Goal: Task Accomplishment & Management: Use online tool/utility

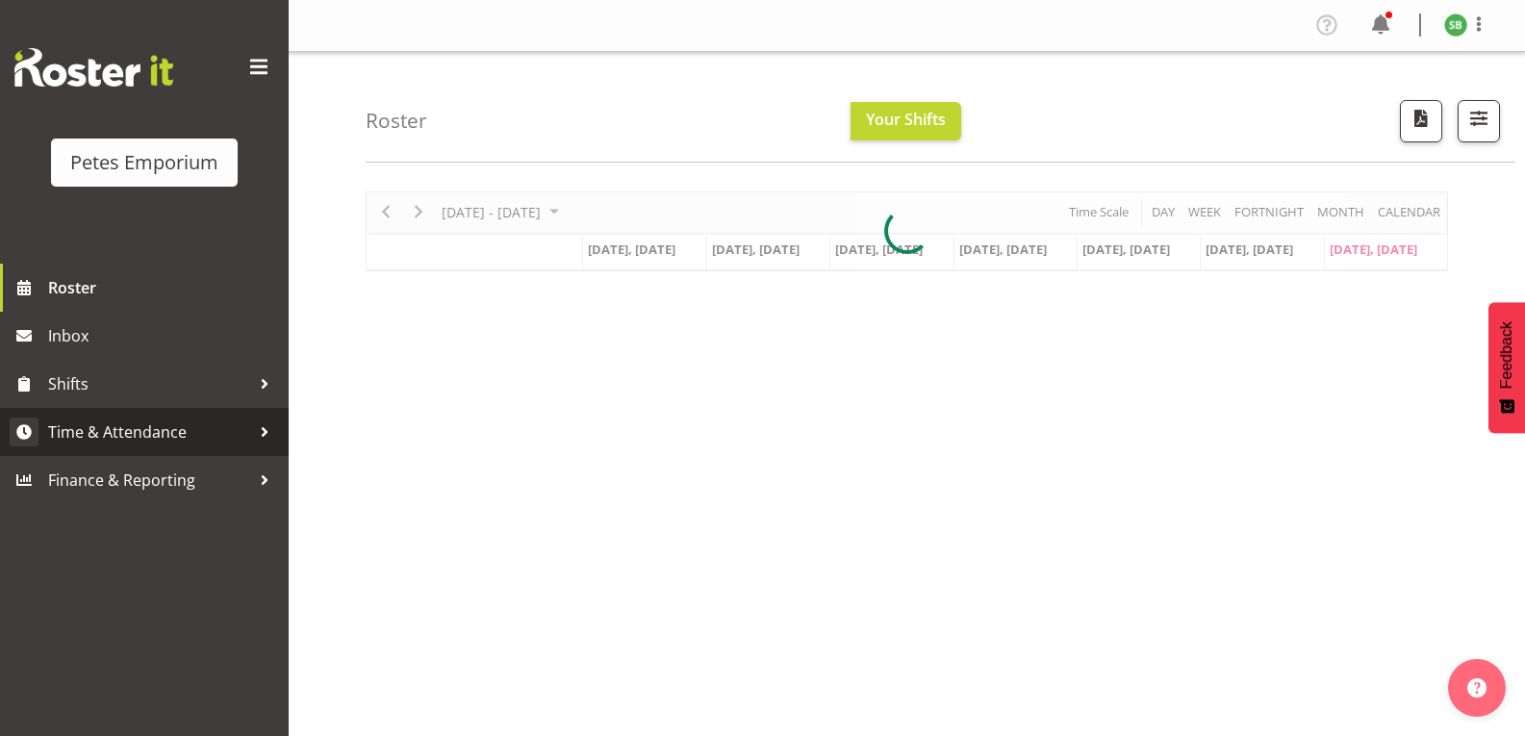
click at [131, 440] on span "Time & Attendance" at bounding box center [149, 432] width 202 height 29
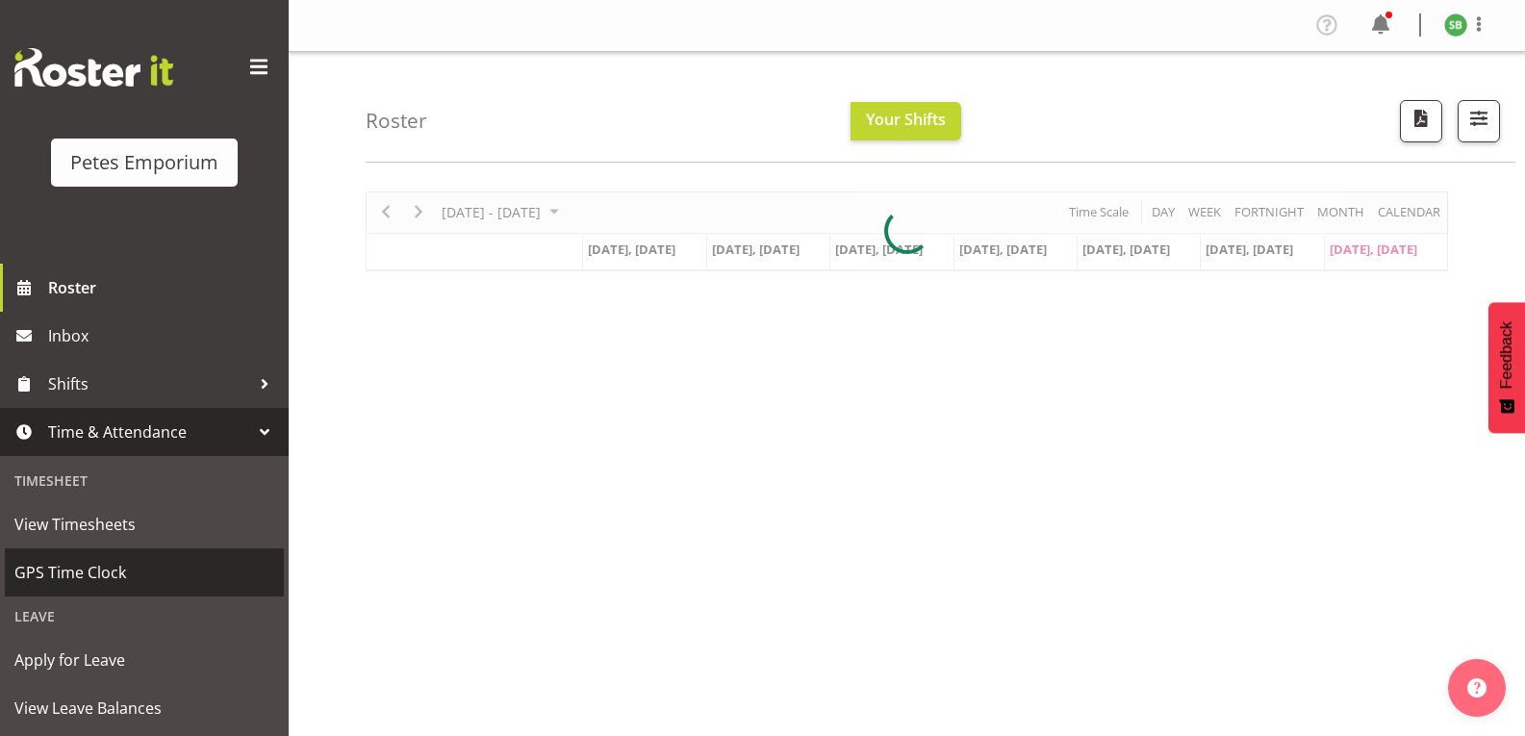
click at [98, 575] on span "GPS Time Clock" at bounding box center [144, 572] width 260 height 29
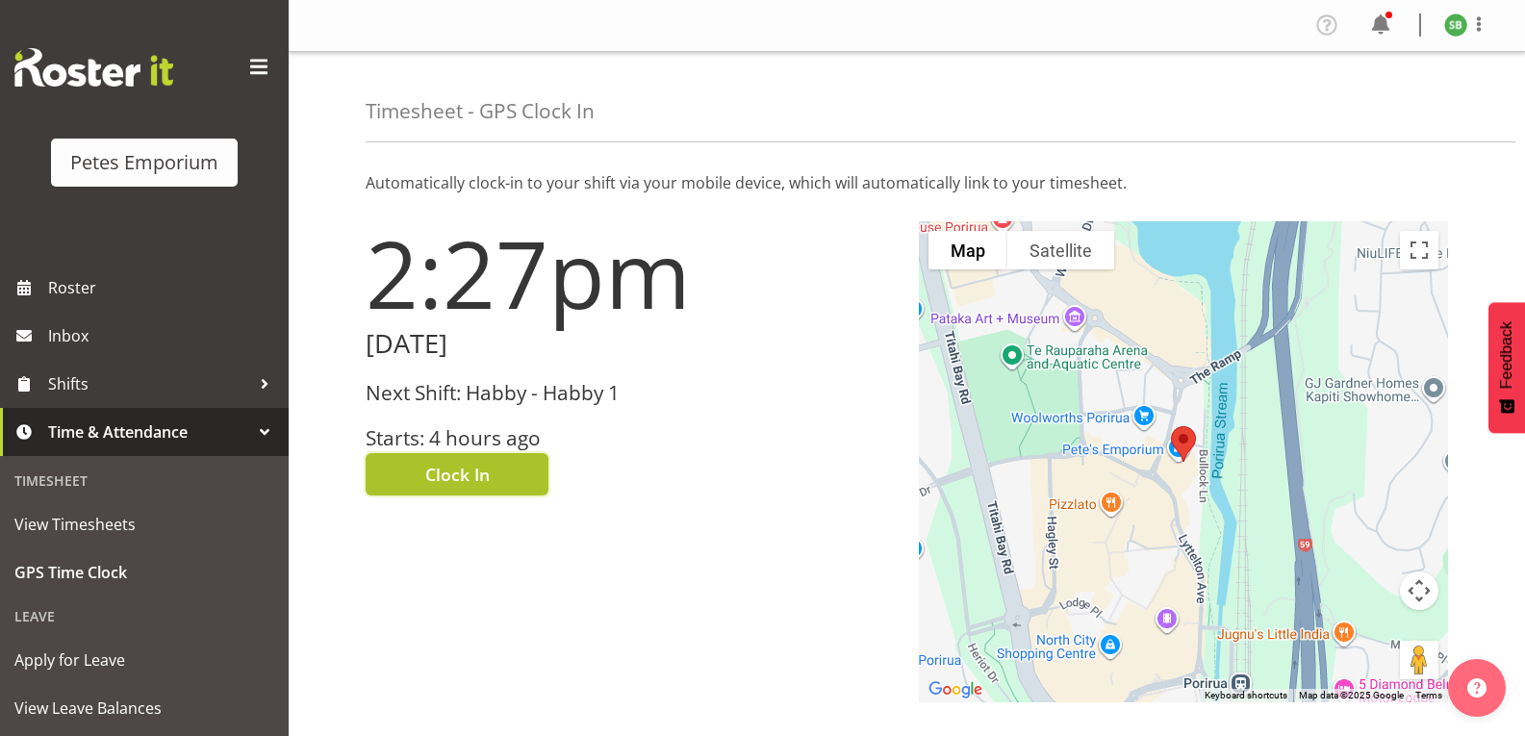
click at [487, 467] on span "Clock In" at bounding box center [457, 474] width 64 height 25
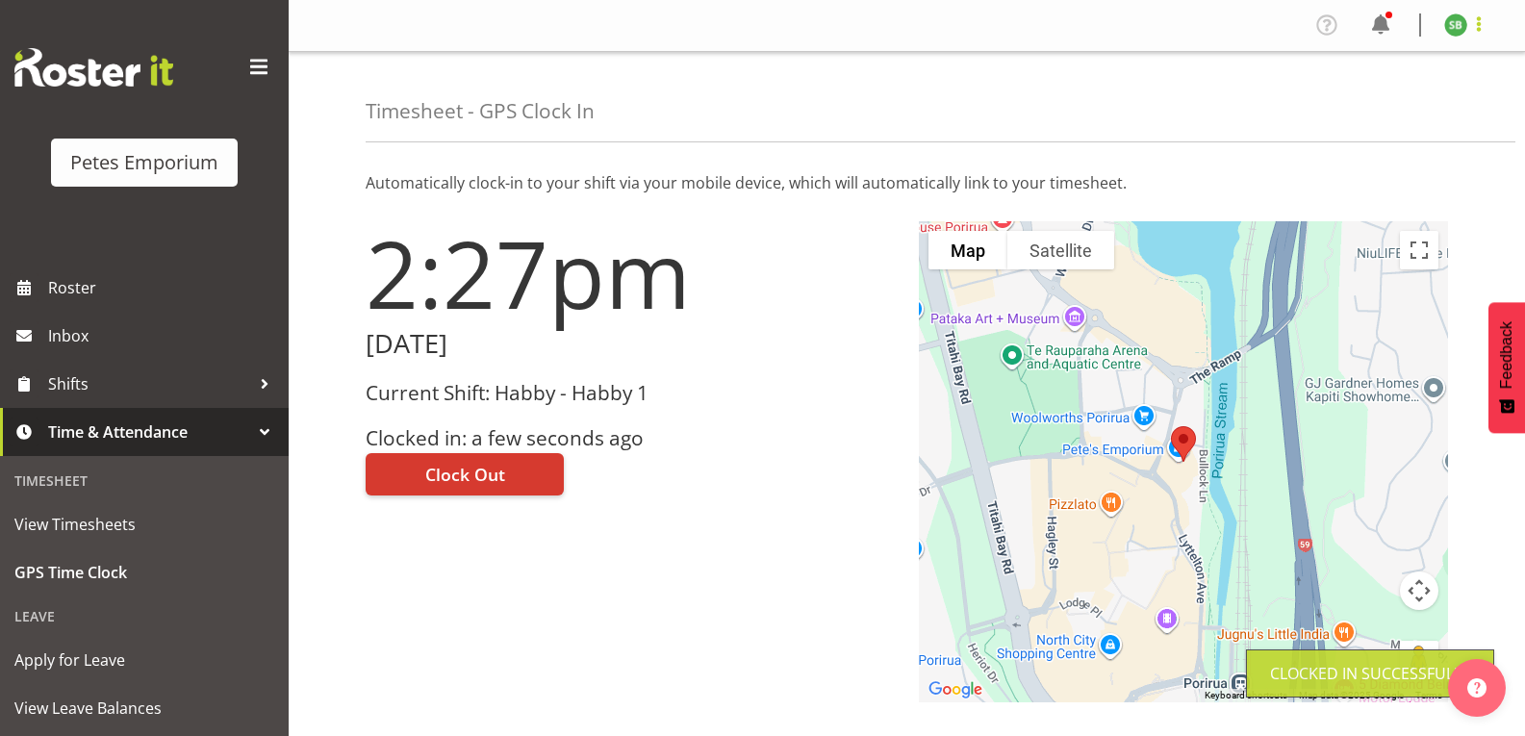
click at [1483, 31] on span at bounding box center [1479, 24] width 23 height 23
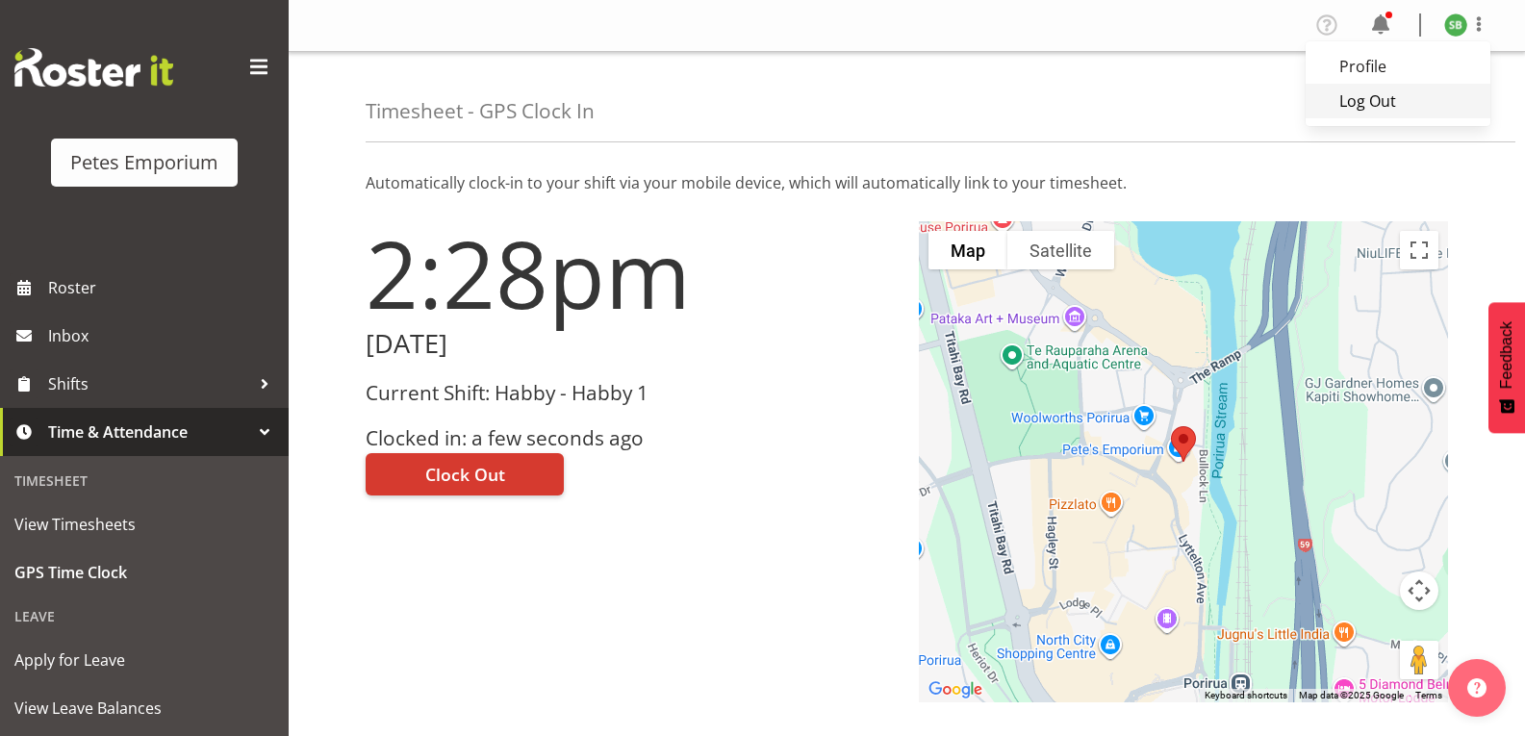
click at [1361, 108] on link "Log Out" at bounding box center [1398, 101] width 185 height 35
